Goal: Transaction & Acquisition: Purchase product/service

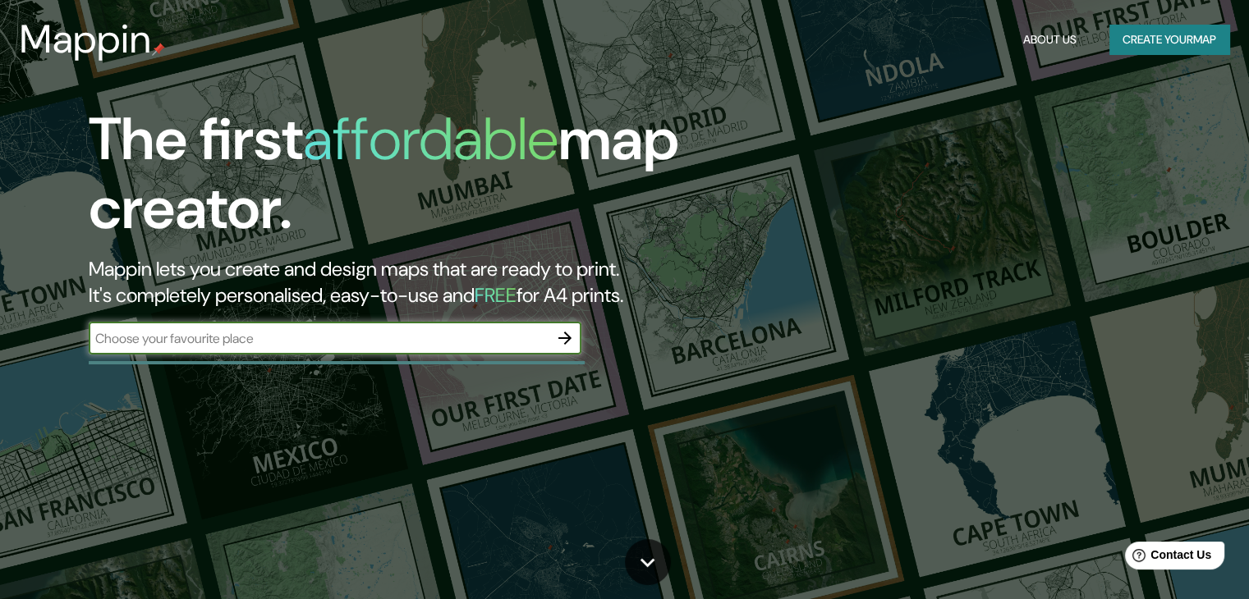
click at [383, 346] on input "text" at bounding box center [319, 338] width 460 height 19
type input "t"
type input "chiclayo"
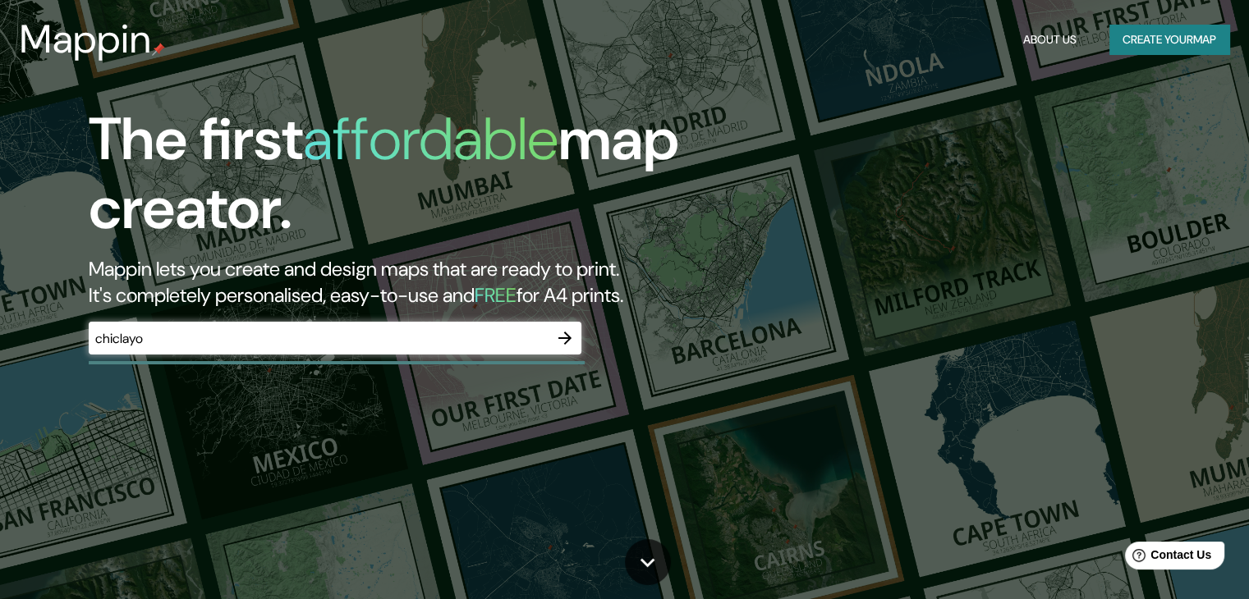
click at [581, 340] on div at bounding box center [564, 338] width 33 height 33
click at [575, 340] on button "button" at bounding box center [564, 338] width 33 height 33
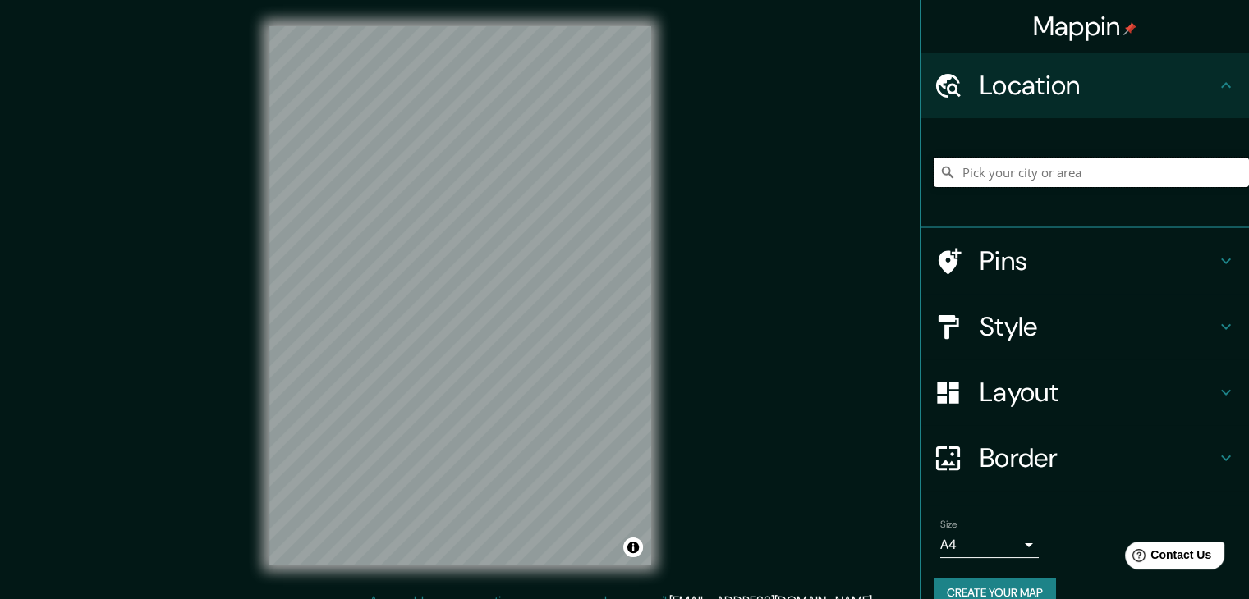
click at [1027, 172] on input "Pick your city or area" at bounding box center [1091, 173] width 315 height 30
click at [784, 311] on div "Mappin Location chiclayo Pins Style Layout Border Choose a border. Hint : you c…" at bounding box center [624, 309] width 1249 height 618
click at [848, 343] on div "Mappin Location chiclayo Pins Style Layout Border Choose a border. Hint : you c…" at bounding box center [624, 309] width 1249 height 618
click at [935, 273] on div "Mappin Location chiclayo Pins Style Layout Border Choose a border. Hint : you c…" at bounding box center [624, 309] width 1249 height 618
click at [1091, 165] on input "chiclayo" at bounding box center [1091, 173] width 315 height 30
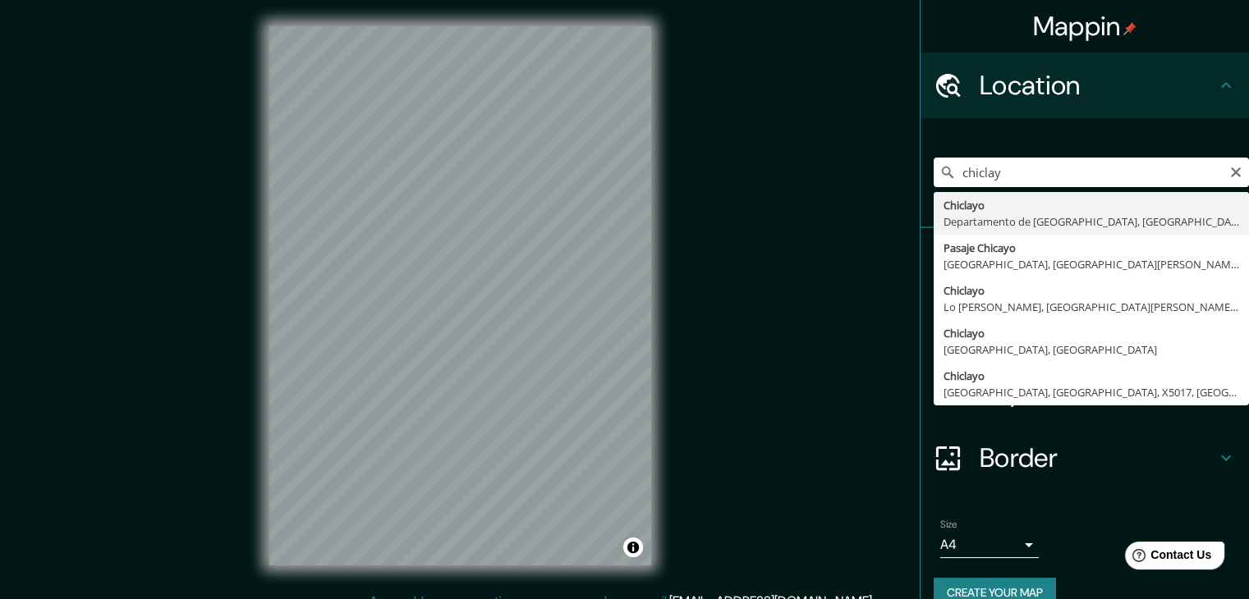
type input "Chiclayo, Departamento de [GEOGRAPHIC_DATA], [GEOGRAPHIC_DATA]"
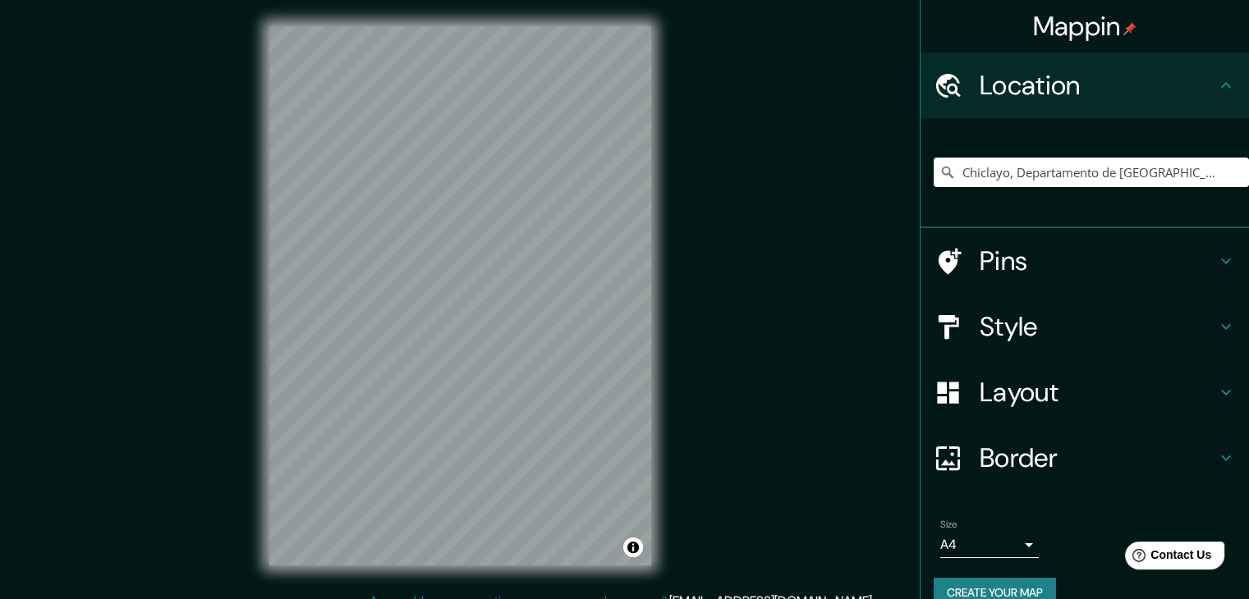
click at [1093, 451] on h4 "Border" at bounding box center [1097, 458] width 236 height 33
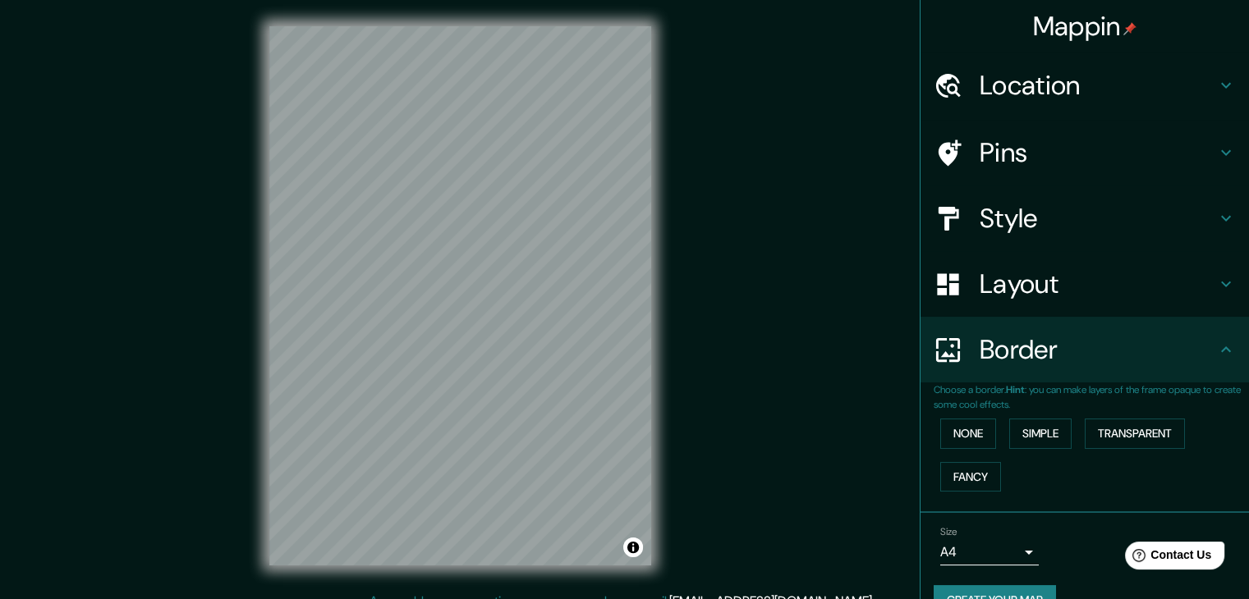
click at [667, 331] on div "© Mapbox © OpenStreetMap Improve this map" at bounding box center [460, 296] width 434 height 592
